Goal: Find specific page/section

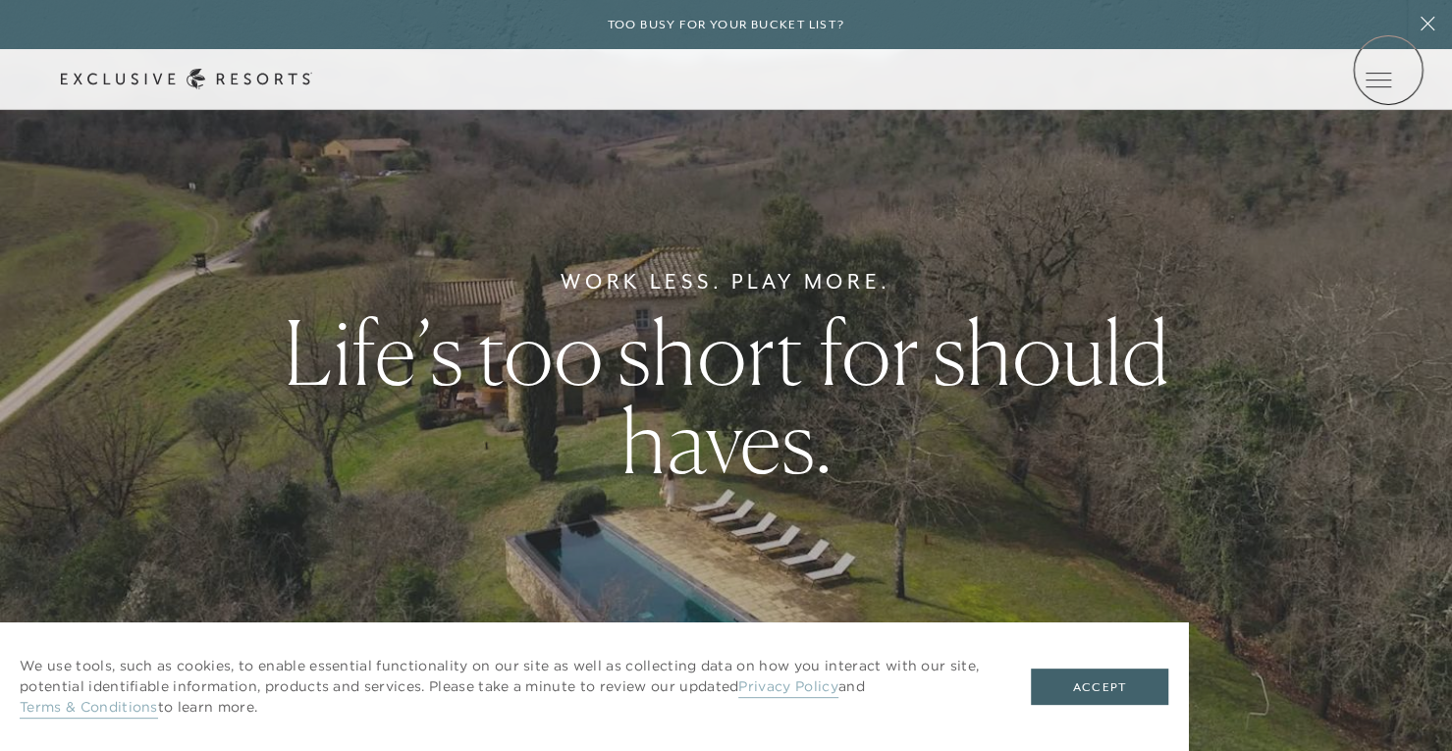
click at [0, 0] on icon at bounding box center [0, 0] width 0 height 0
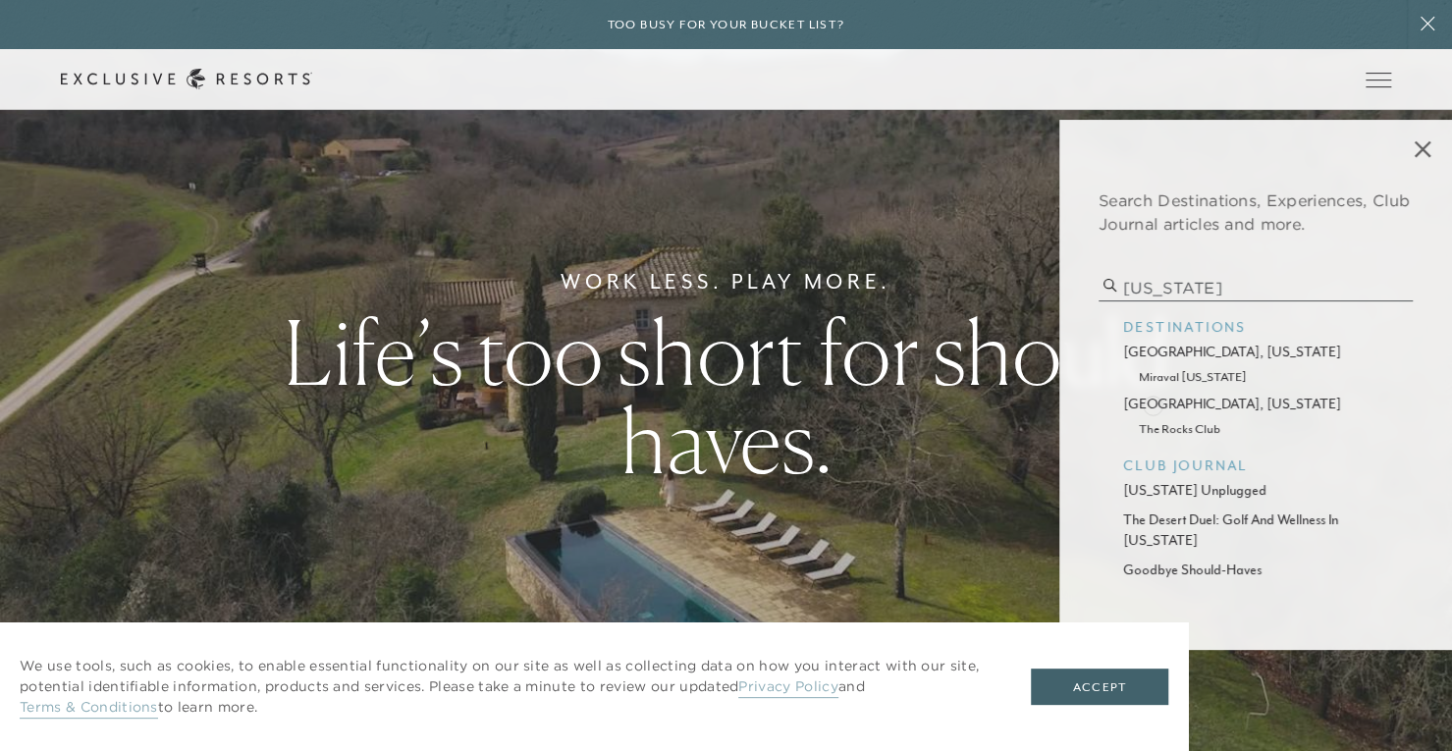
type input "[US_STATE]"
click at [1152, 404] on p "[GEOGRAPHIC_DATA], [US_STATE]" at bounding box center [1255, 404] width 265 height 21
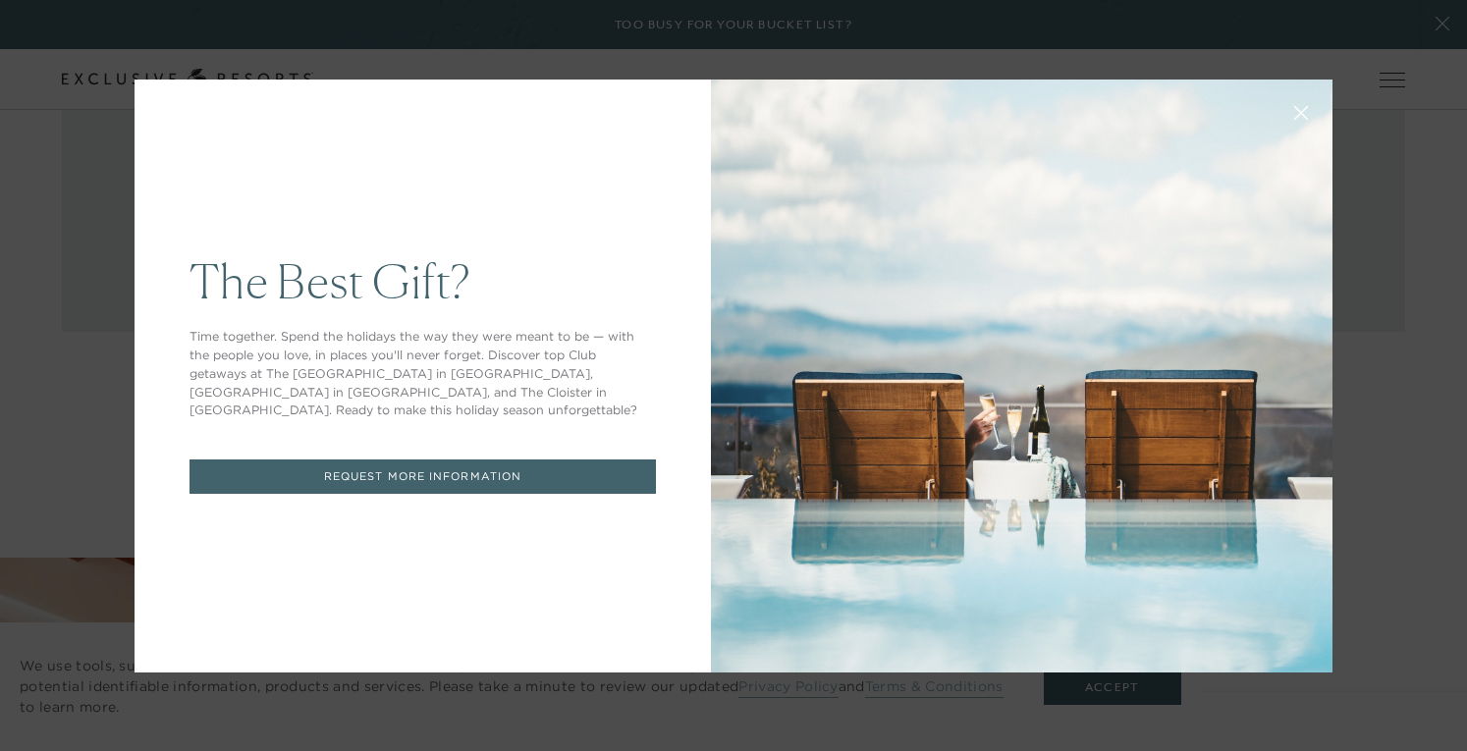
click at [1293, 128] on button at bounding box center [1300, 110] width 47 height 47
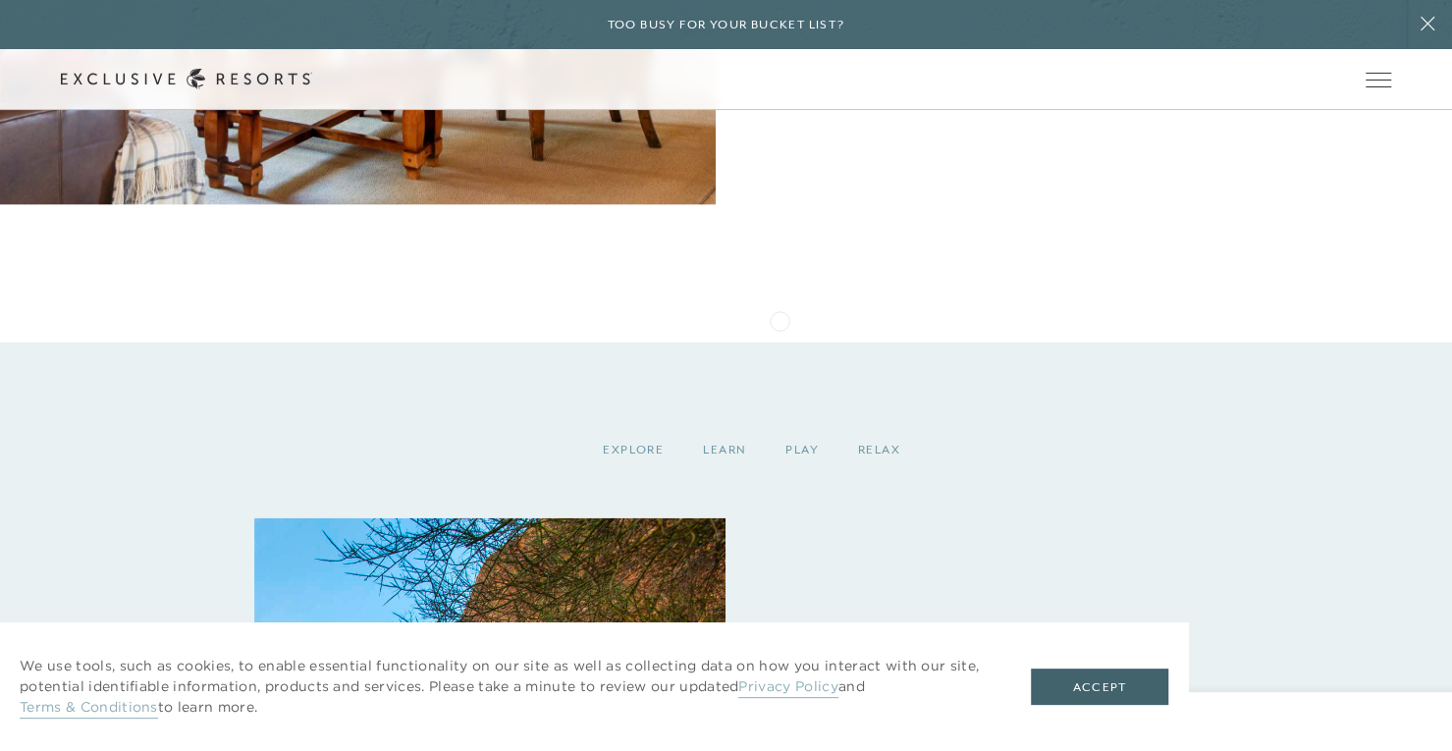
scroll to position [2474, 0]
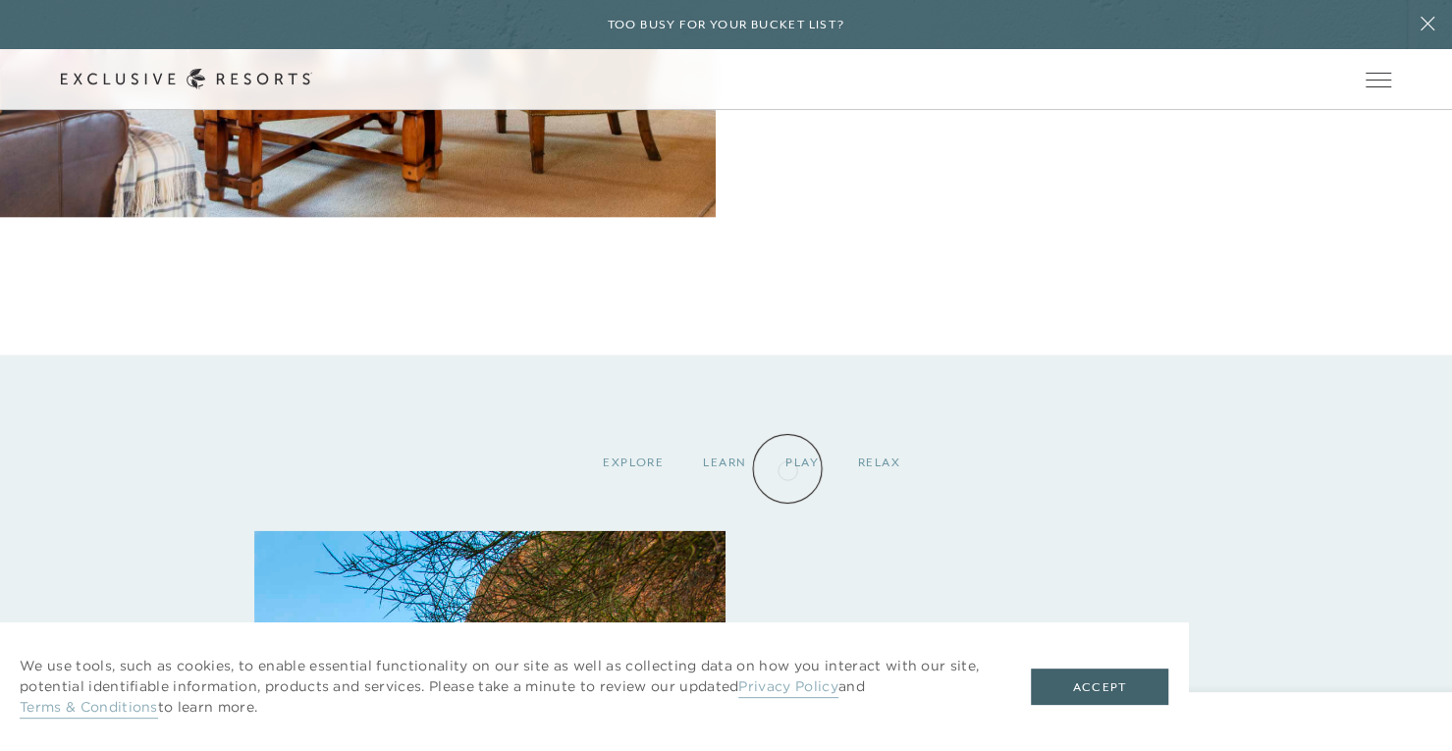
click at [788, 468] on div "Play" at bounding box center [802, 463] width 73 height 58
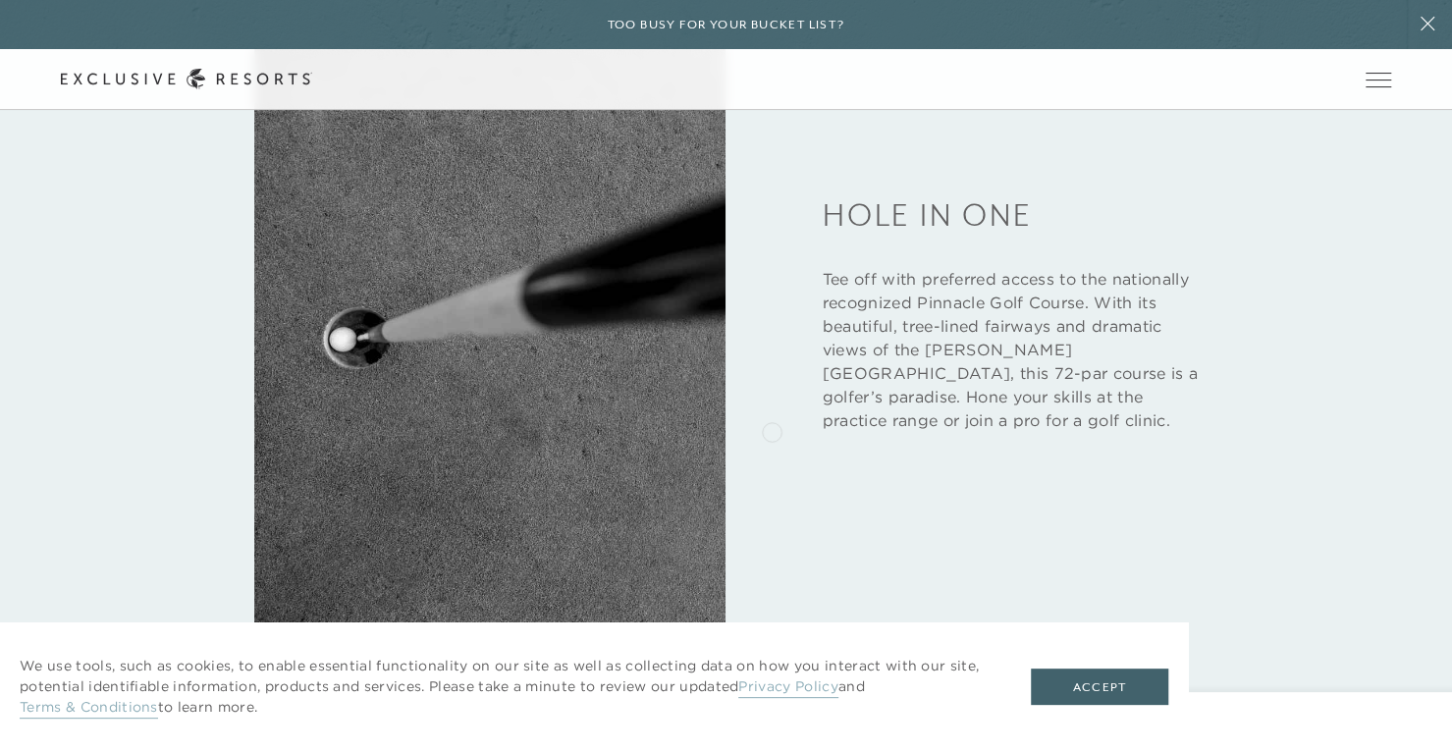
scroll to position [3013, 0]
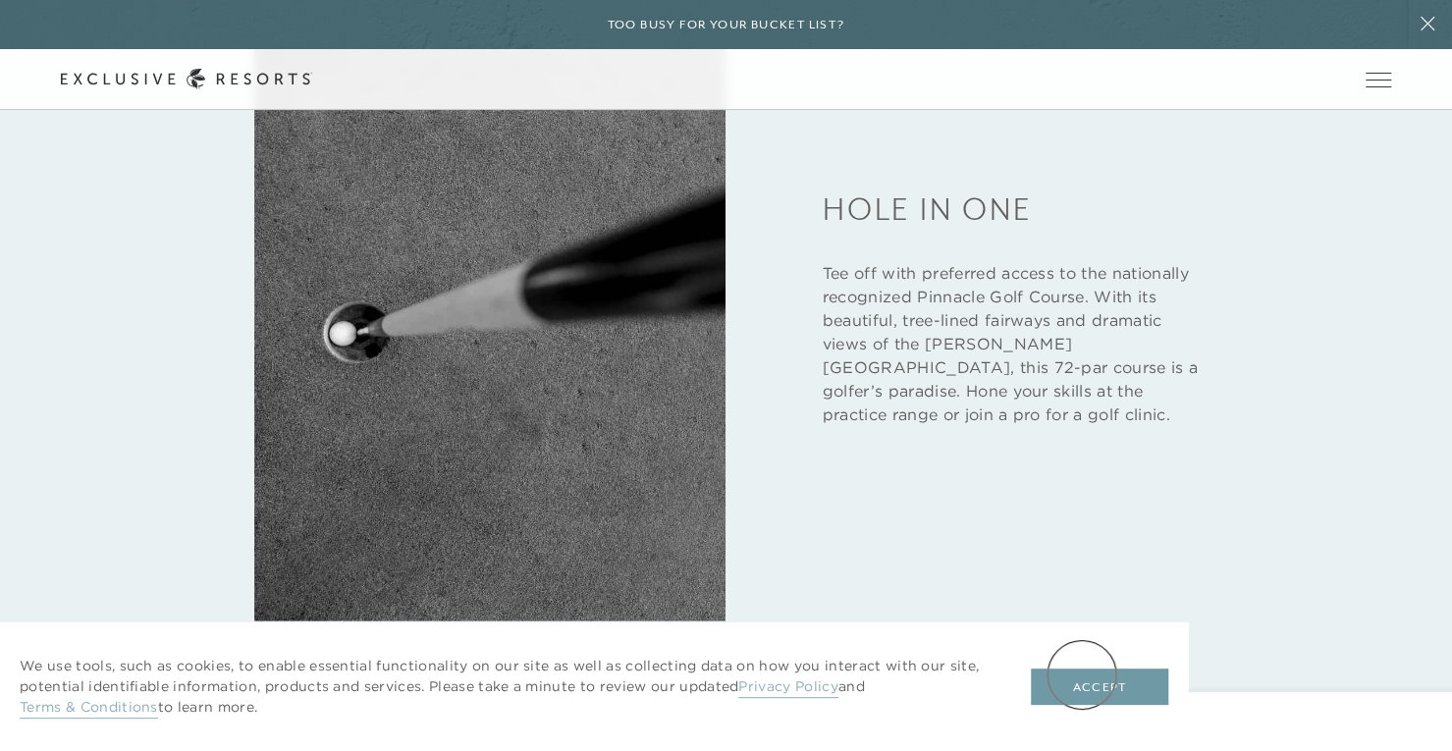
click at [1082, 675] on button "Accept" at bounding box center [1099, 687] width 137 height 37
